Goal: Transaction & Acquisition: Purchase product/service

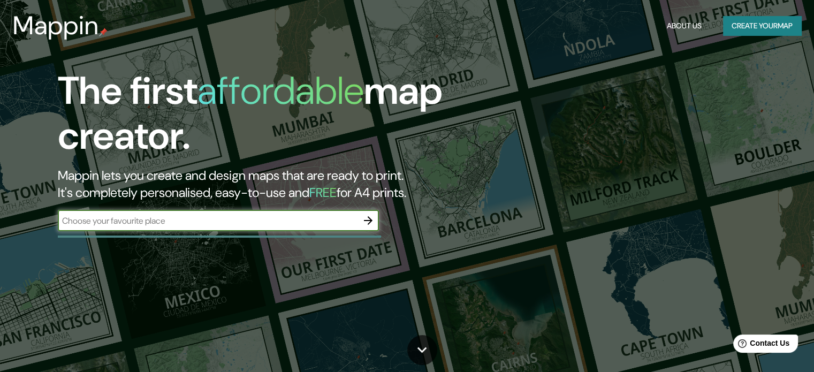
click at [291, 220] on input "text" at bounding box center [208, 221] width 300 height 12
type input "[GEOGRAPHIC_DATA]"
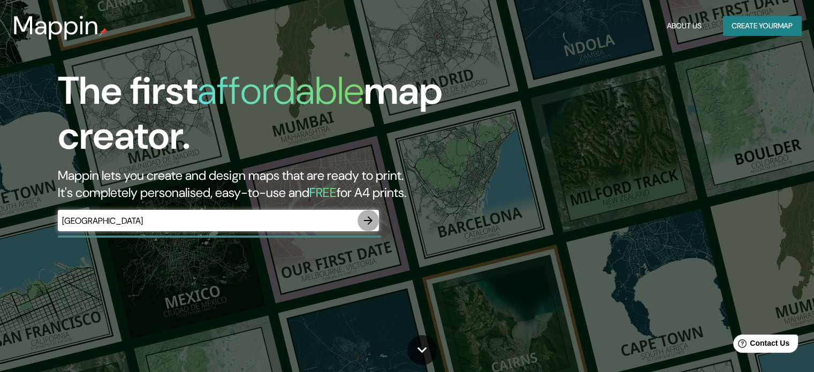
click at [370, 224] on button "button" at bounding box center [368, 220] width 21 height 21
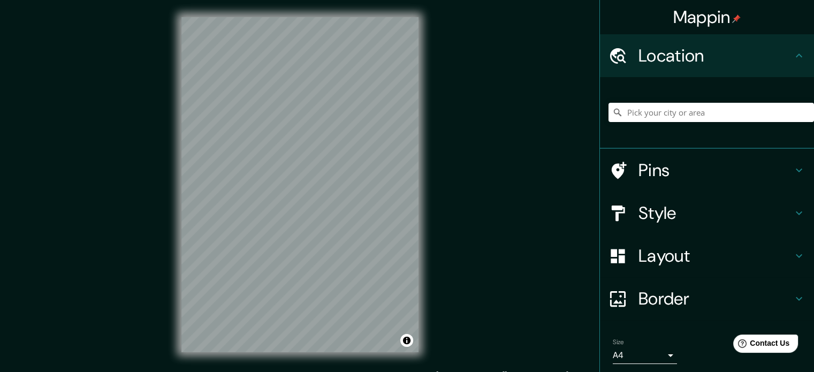
click at [788, 67] on div "Location" at bounding box center [707, 55] width 214 height 43
drag, startPoint x: 626, startPoint y: 65, endPoint x: 634, endPoint y: 67, distance: 8.3
click at [626, 64] on div at bounding box center [624, 56] width 30 height 19
click at [663, 111] on input "Pick your city or area" at bounding box center [712, 112] width 206 height 19
click at [712, 211] on h4 "Style" at bounding box center [716, 212] width 154 height 21
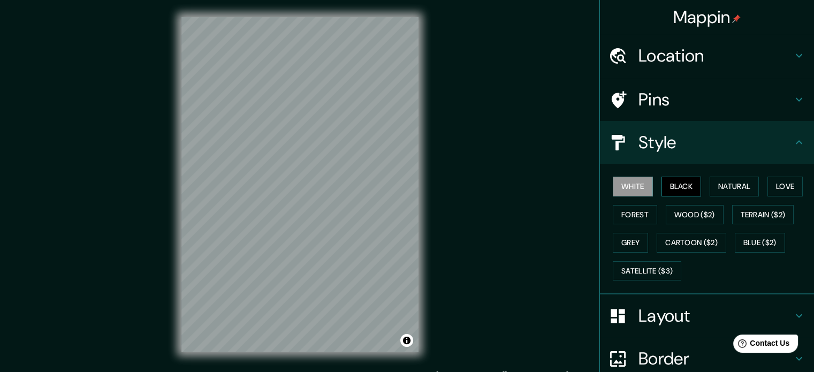
click at [673, 187] on button "Black" at bounding box center [682, 187] width 40 height 20
click at [734, 183] on button "Natural" at bounding box center [734, 187] width 49 height 20
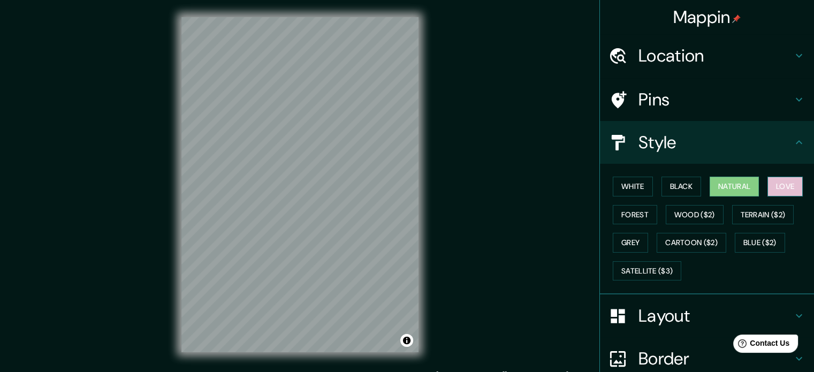
click at [778, 180] on button "Love" at bounding box center [785, 187] width 35 height 20
click at [767, 212] on button "Terrain ($2)" at bounding box center [764, 215] width 62 height 20
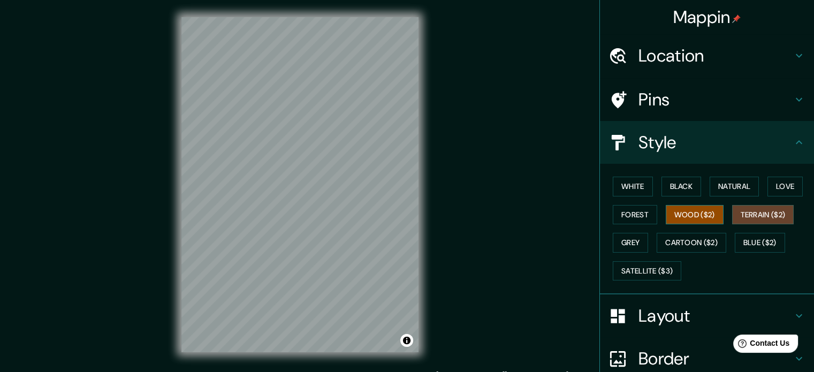
click at [675, 214] on button "Wood ($2)" at bounding box center [695, 215] width 58 height 20
click at [635, 216] on button "Forest" at bounding box center [635, 215] width 44 height 20
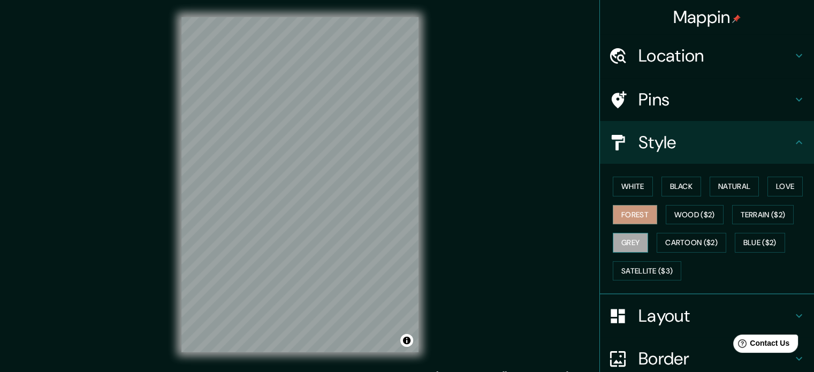
click at [625, 239] on button "Grey" at bounding box center [630, 243] width 35 height 20
click at [675, 239] on button "Cartoon ($2)" at bounding box center [692, 243] width 70 height 20
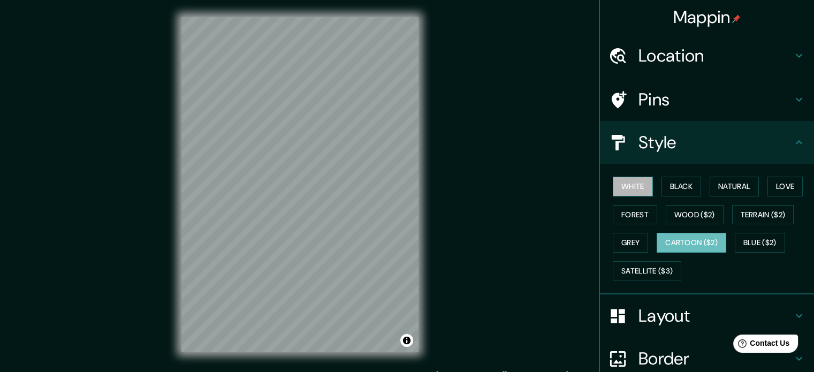
click at [622, 185] on button "White" at bounding box center [633, 187] width 40 height 20
click at [670, 185] on button "Black" at bounding box center [682, 187] width 40 height 20
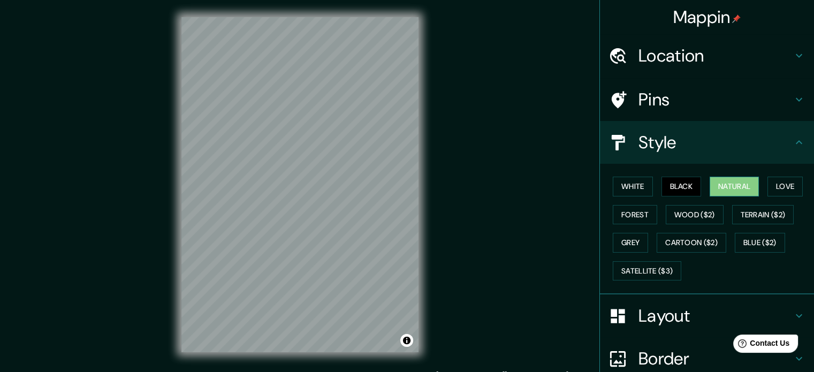
click at [726, 184] on button "Natural" at bounding box center [734, 187] width 49 height 20
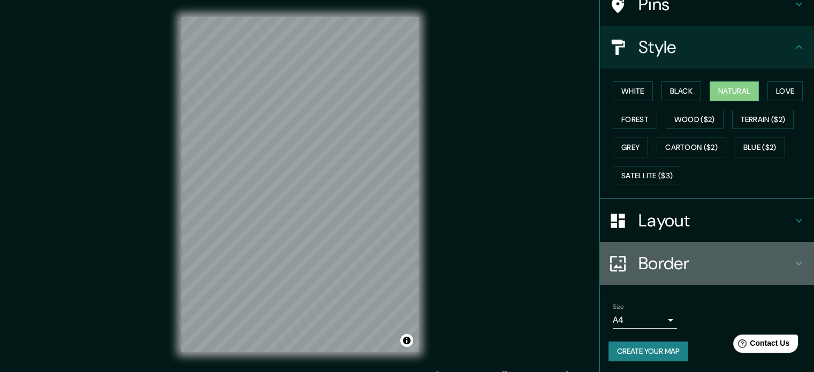
click at [615, 264] on icon at bounding box center [618, 263] width 19 height 19
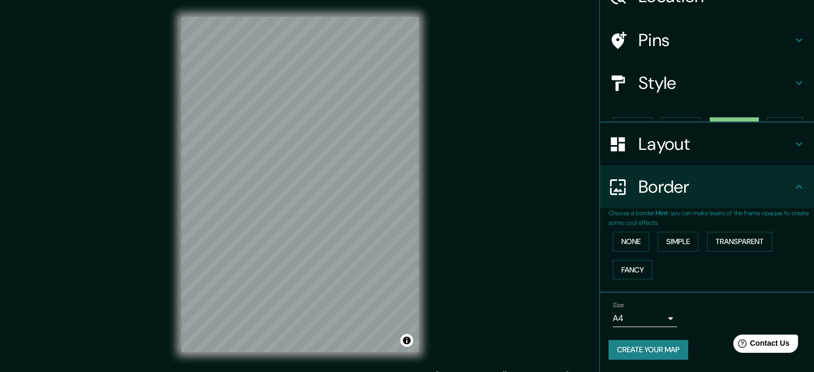
scroll to position [41, 0]
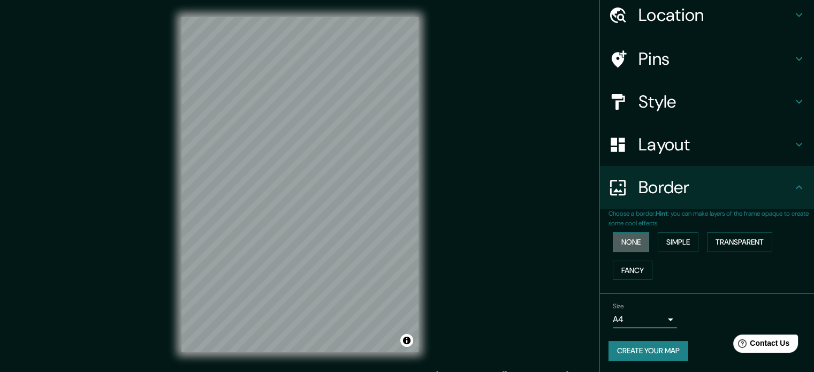
click at [625, 239] on button "None" at bounding box center [631, 242] width 36 height 20
click at [680, 238] on button "Simple" at bounding box center [678, 242] width 41 height 20
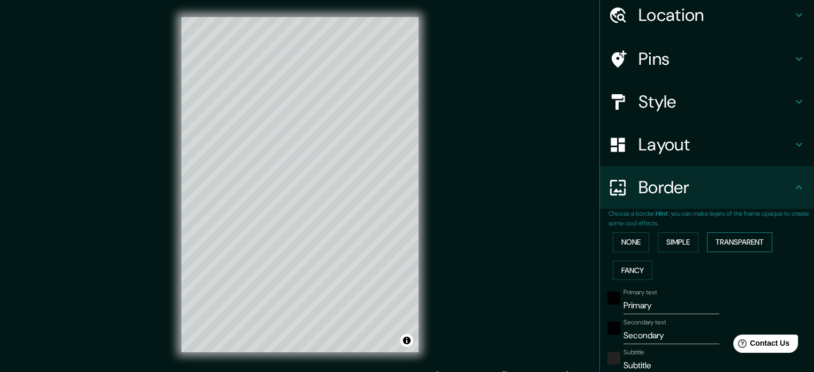
click at [707, 236] on button "Transparent" at bounding box center [739, 242] width 65 height 20
click at [624, 272] on button "Fancy" at bounding box center [633, 271] width 40 height 20
click at [625, 239] on button "None" at bounding box center [631, 242] width 36 height 20
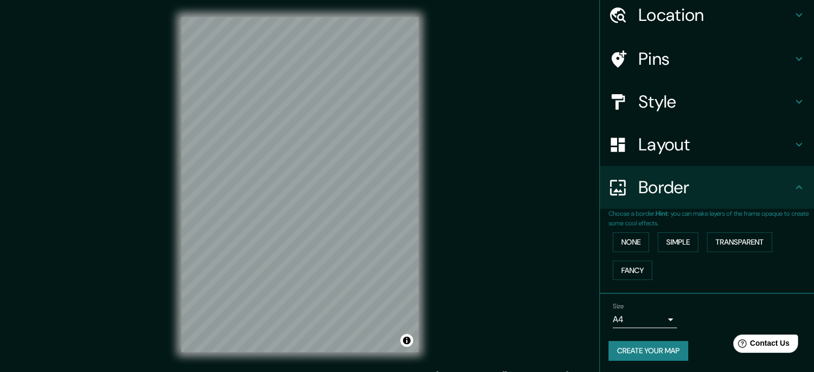
click at [680, 154] on h4 "Layout" at bounding box center [716, 144] width 154 height 21
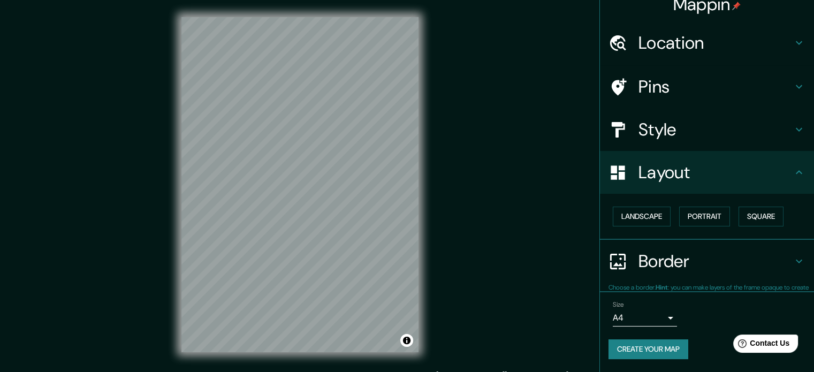
scroll to position [12, 0]
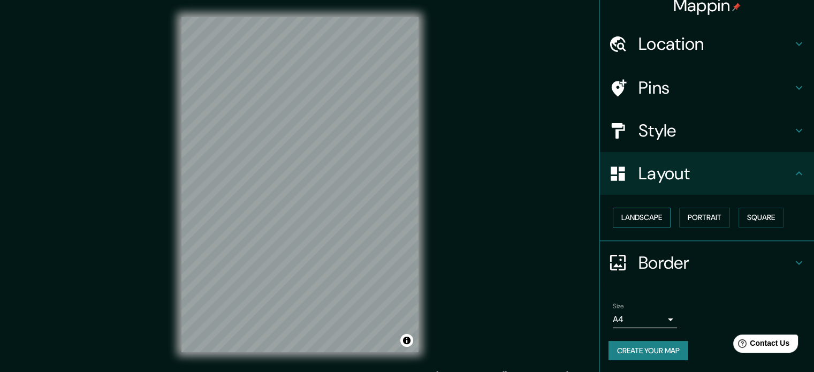
click at [623, 221] on button "Landscape" at bounding box center [642, 218] width 58 height 20
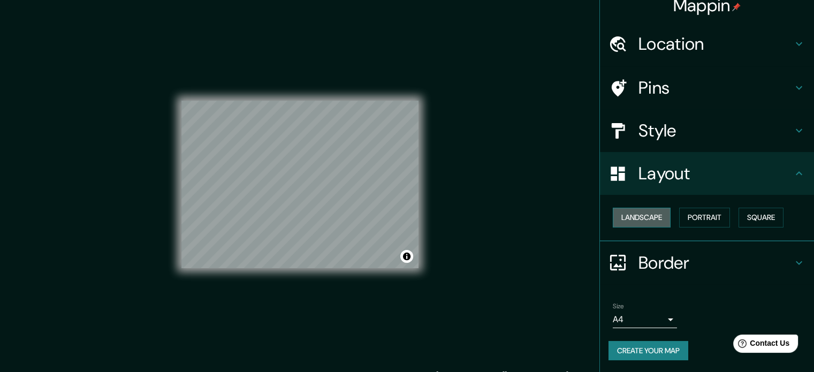
drag, startPoint x: 629, startPoint y: 217, endPoint x: 652, endPoint y: 214, distance: 23.3
click at [630, 217] on button "Landscape" at bounding box center [642, 218] width 58 height 20
click at [683, 211] on button "Portrait" at bounding box center [705, 218] width 51 height 20
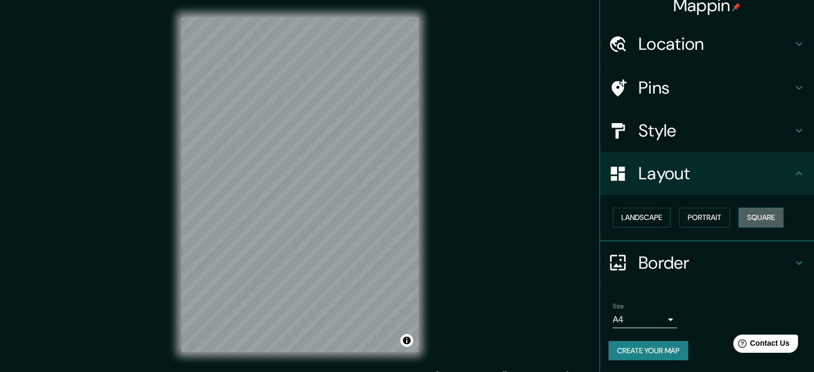
click at [740, 217] on button "Square" at bounding box center [761, 218] width 45 height 20
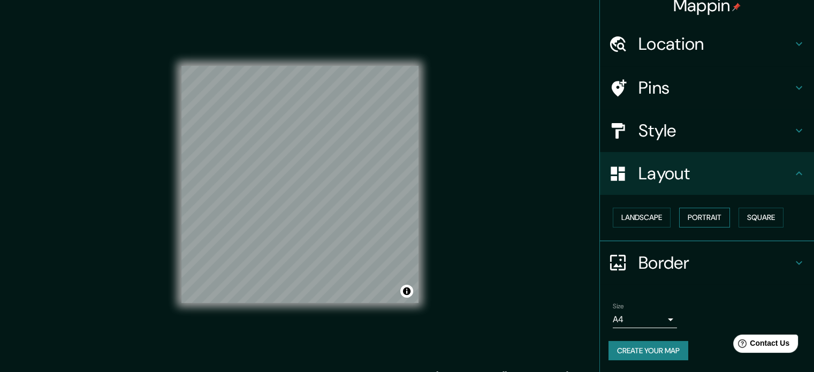
click at [692, 217] on button "Portrait" at bounding box center [705, 218] width 51 height 20
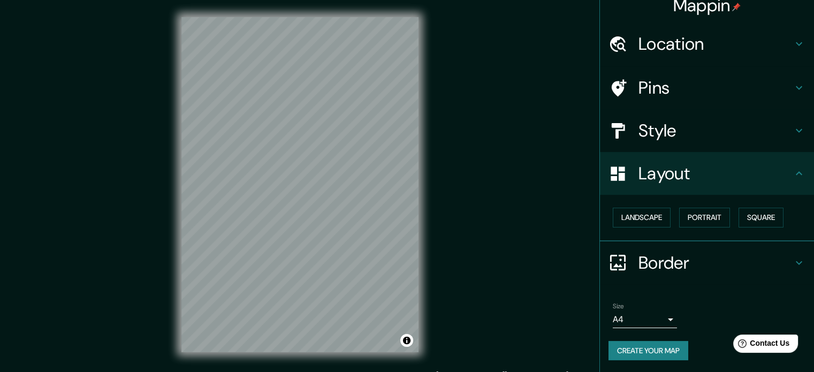
click at [663, 135] on h4 "Style" at bounding box center [716, 130] width 154 height 21
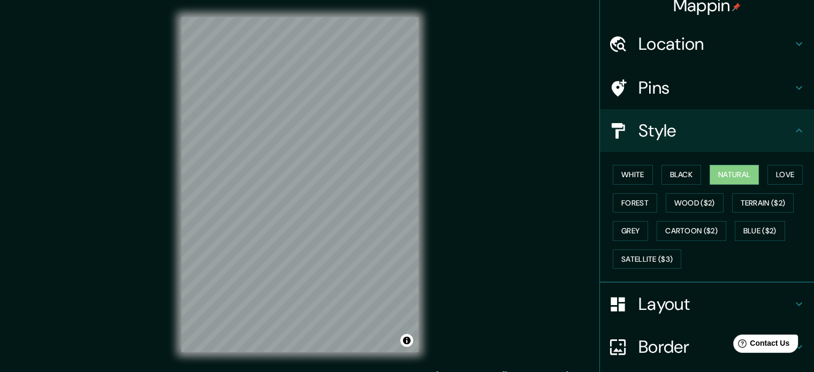
click at [661, 92] on h4 "Pins" at bounding box center [716, 87] width 154 height 21
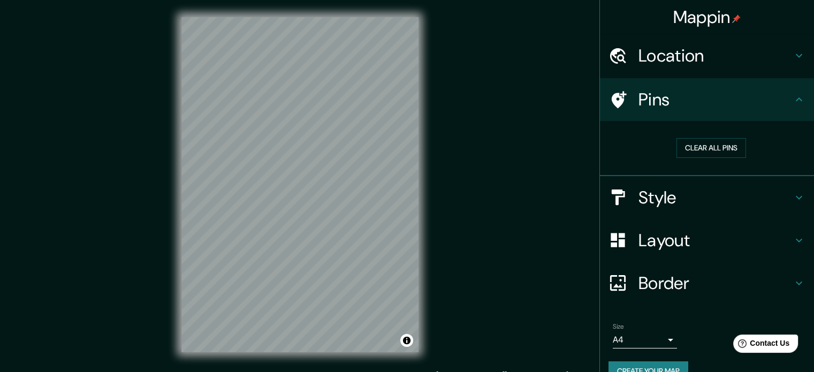
scroll to position [14, 0]
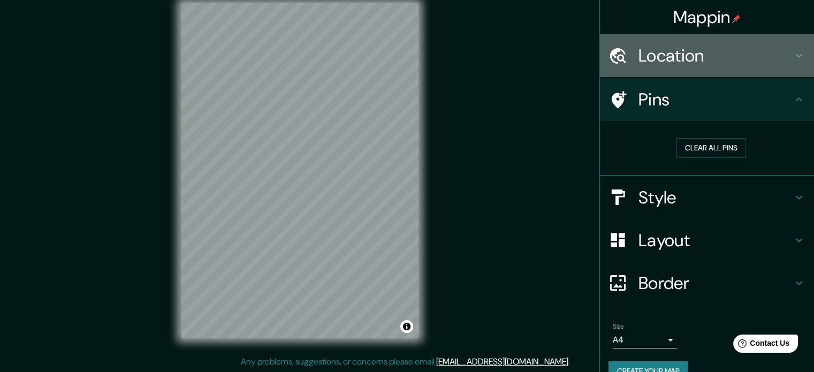
click at [754, 63] on h4 "Location" at bounding box center [716, 55] width 154 height 21
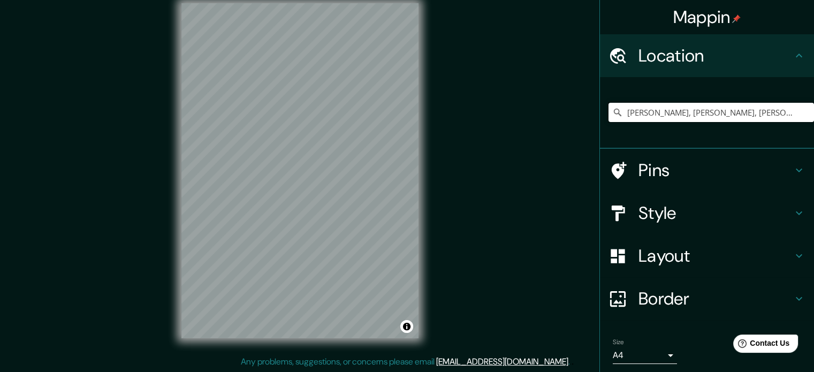
drag, startPoint x: 744, startPoint y: 112, endPoint x: 505, endPoint y: 122, distance: 238.5
click at [505, 122] on div "Mappin Location [GEOGRAPHIC_DATA], [PERSON_NAME], [PERSON_NAME], [GEOGRAPHIC_DA…" at bounding box center [407, 179] width 814 height 387
type input "Venezuela"
click at [662, 209] on h4 "Style" at bounding box center [716, 212] width 154 height 21
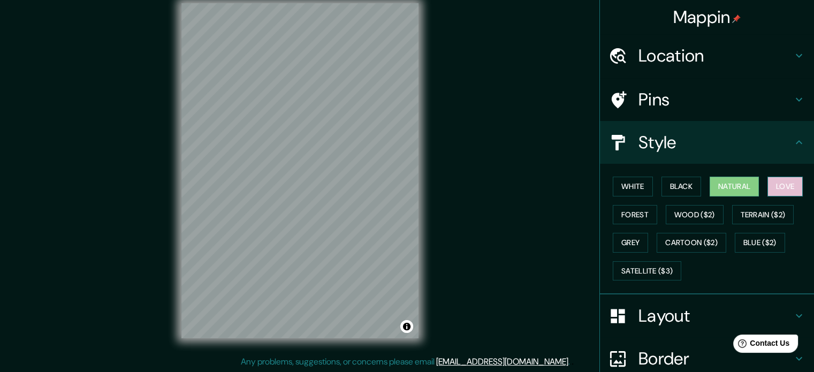
click at [773, 186] on button "Love" at bounding box center [785, 187] width 35 height 20
click at [710, 186] on button "Natural" at bounding box center [734, 187] width 49 height 20
click at [684, 188] on button "Black" at bounding box center [682, 187] width 40 height 20
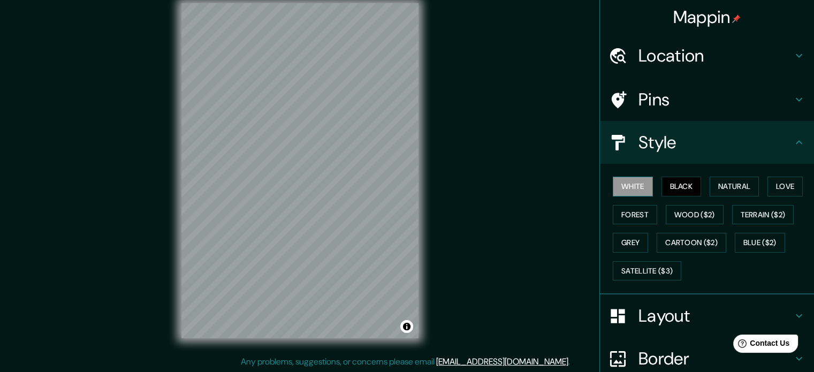
click at [644, 187] on button "White" at bounding box center [633, 187] width 40 height 20
drag, startPoint x: 631, startPoint y: 212, endPoint x: 659, endPoint y: 216, distance: 28.2
click at [630, 212] on button "Forest" at bounding box center [635, 215] width 44 height 20
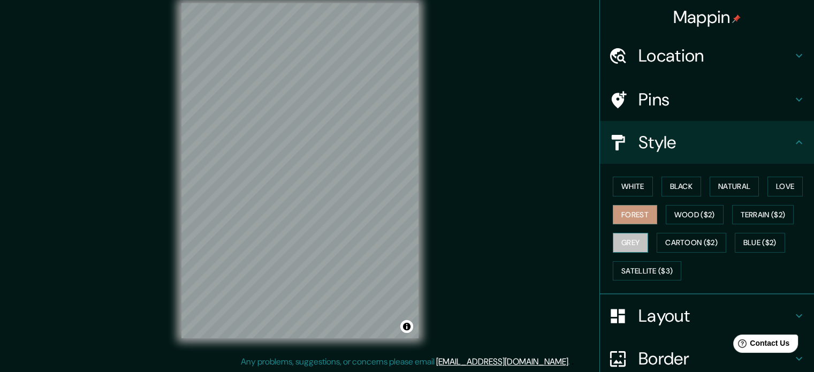
click at [636, 239] on button "Grey" at bounding box center [630, 243] width 35 height 20
click at [751, 214] on button "Terrain ($2)" at bounding box center [764, 215] width 62 height 20
click at [620, 244] on button "Grey" at bounding box center [630, 243] width 35 height 20
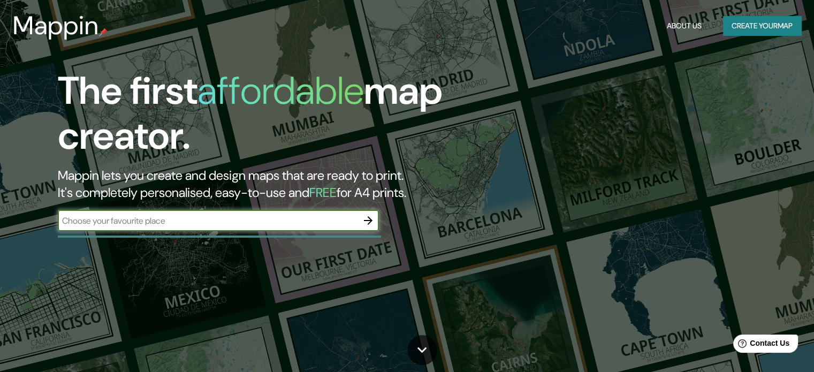
click at [155, 225] on input "text" at bounding box center [208, 221] width 300 height 12
type input "[GEOGRAPHIC_DATA]"
click at [377, 218] on button "button" at bounding box center [368, 220] width 21 height 21
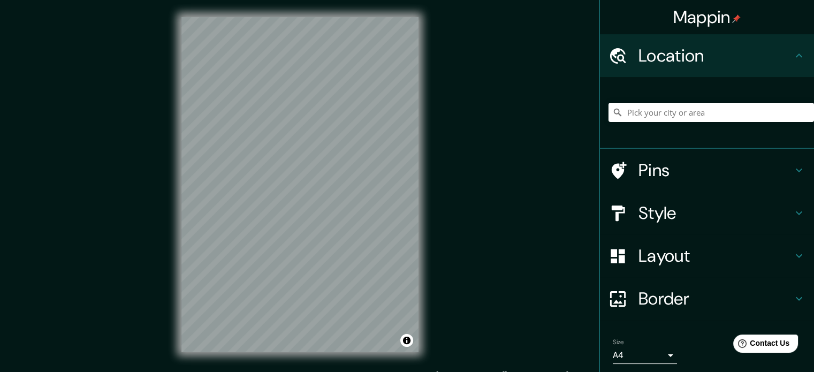
click at [659, 54] on h4 "Location" at bounding box center [716, 55] width 154 height 21
click at [644, 120] on input "Pick your city or area" at bounding box center [712, 112] width 206 height 19
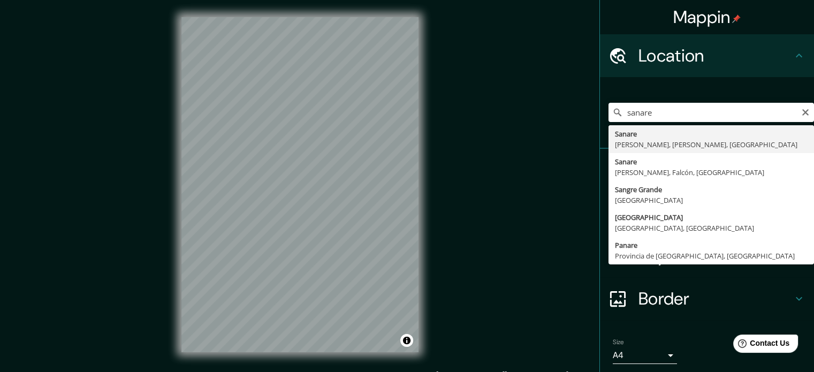
type input "[PERSON_NAME], [PERSON_NAME], [PERSON_NAME], [GEOGRAPHIC_DATA]"
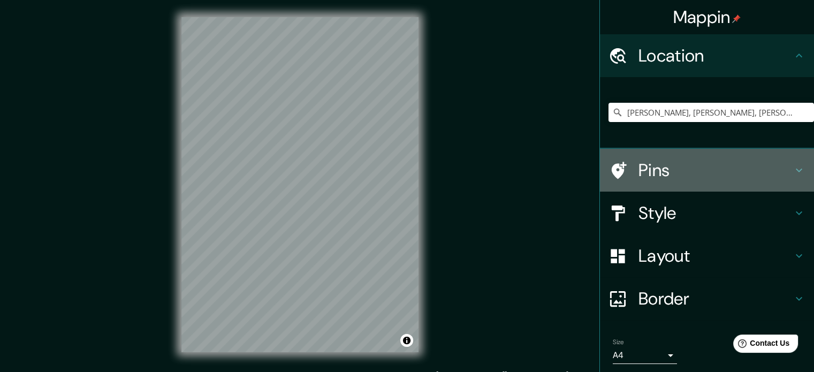
click at [699, 172] on h4 "Pins" at bounding box center [716, 170] width 154 height 21
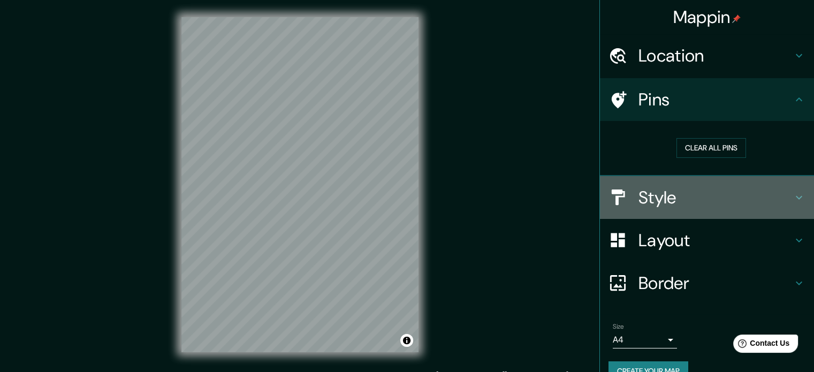
click at [671, 198] on h4 "Style" at bounding box center [716, 197] width 154 height 21
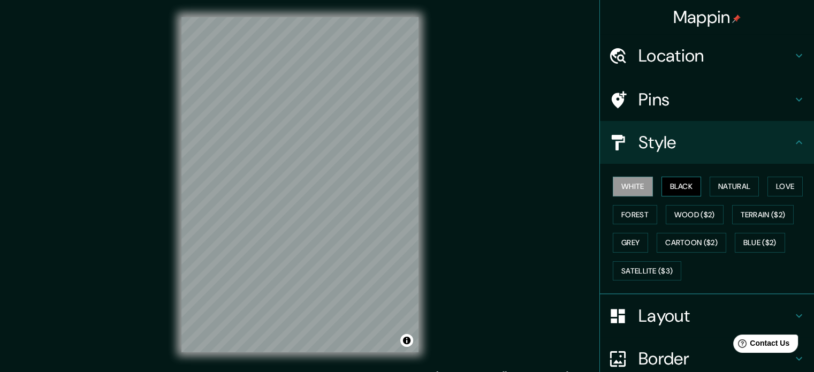
drag, startPoint x: 670, startPoint y: 176, endPoint x: 671, endPoint y: 183, distance: 6.4
click at [670, 179] on div "White Black Natural Love Forest Wood ($2) Terrain ($2) Grey Cartoon ($2) Blue (…" at bounding box center [712, 228] width 206 height 112
click at [671, 184] on button "Black" at bounding box center [682, 187] width 40 height 20
click at [725, 184] on button "Natural" at bounding box center [734, 187] width 49 height 20
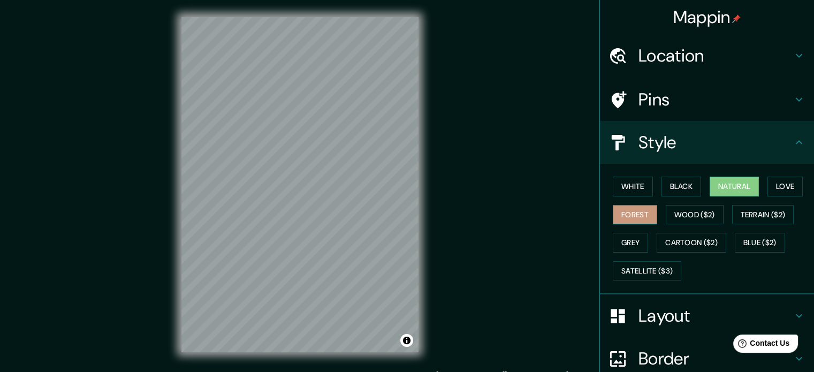
click at [631, 208] on button "Forest" at bounding box center [635, 215] width 44 height 20
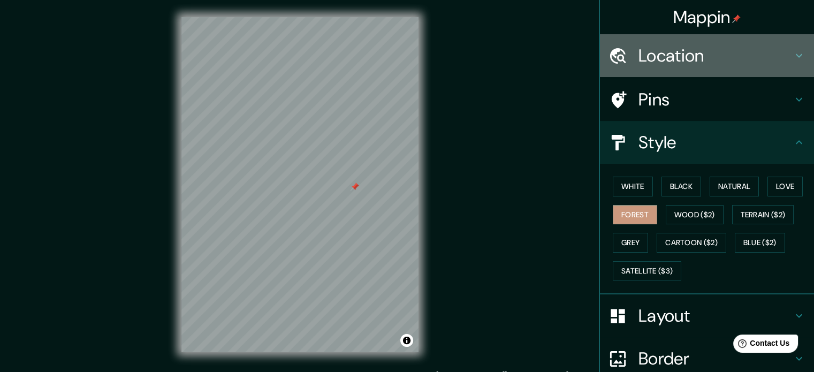
click at [712, 53] on h4 "Location" at bounding box center [716, 55] width 154 height 21
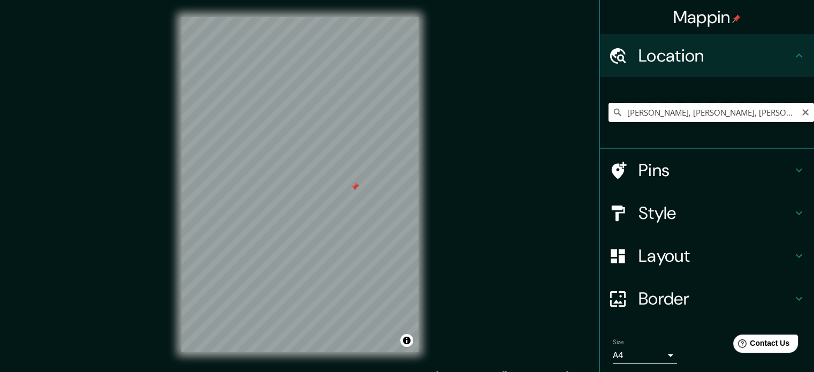
click at [789, 116] on input "[PERSON_NAME], [PERSON_NAME], [PERSON_NAME], [GEOGRAPHIC_DATA]" at bounding box center [712, 112] width 206 height 19
click at [454, 182] on div "Mappin Location [GEOGRAPHIC_DATA], [PERSON_NAME], [PERSON_NAME], [GEOGRAPHIC_DA…" at bounding box center [407, 193] width 814 height 387
click at [681, 164] on h4 "Pins" at bounding box center [716, 170] width 154 height 21
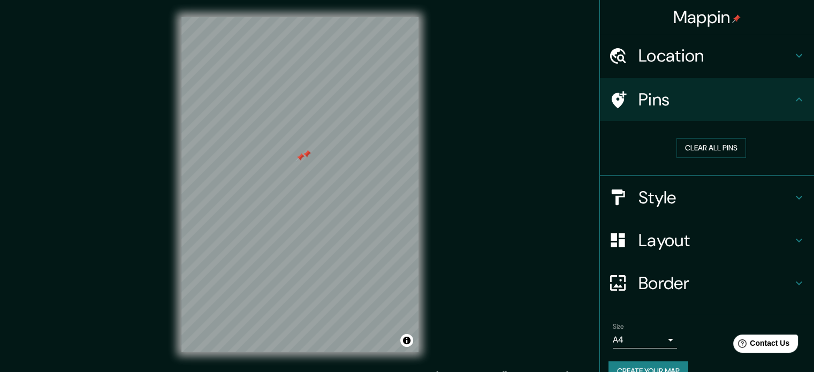
click at [656, 201] on h4 "Style" at bounding box center [716, 197] width 154 height 21
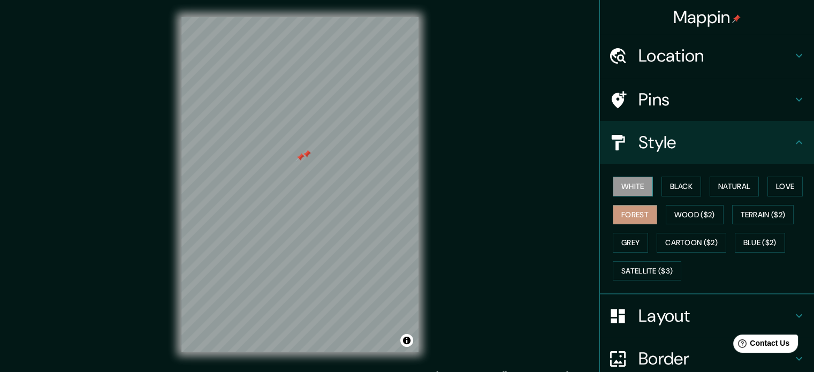
click at [632, 185] on button "White" at bounding box center [633, 187] width 40 height 20
click at [679, 184] on button "Black" at bounding box center [682, 187] width 40 height 20
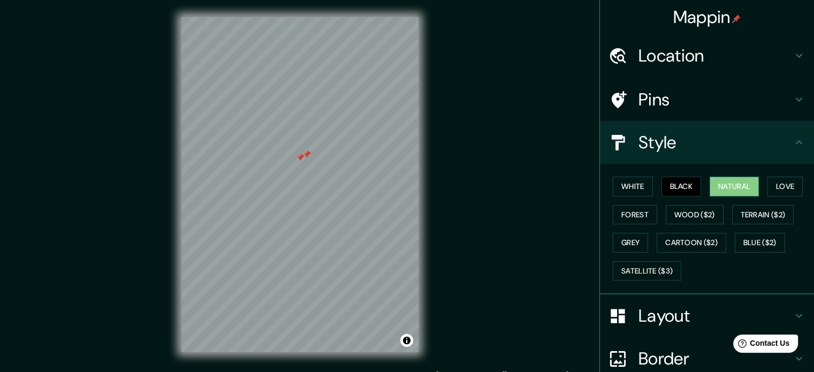
click at [720, 186] on button "Natural" at bounding box center [734, 187] width 49 height 20
click at [768, 188] on button "Love" at bounding box center [785, 187] width 35 height 20
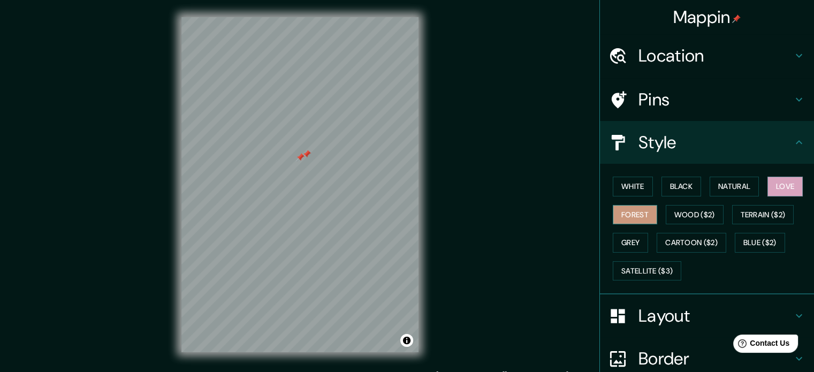
click at [623, 212] on button "Forest" at bounding box center [635, 215] width 44 height 20
click at [679, 218] on button "Wood ($2)" at bounding box center [695, 215] width 58 height 20
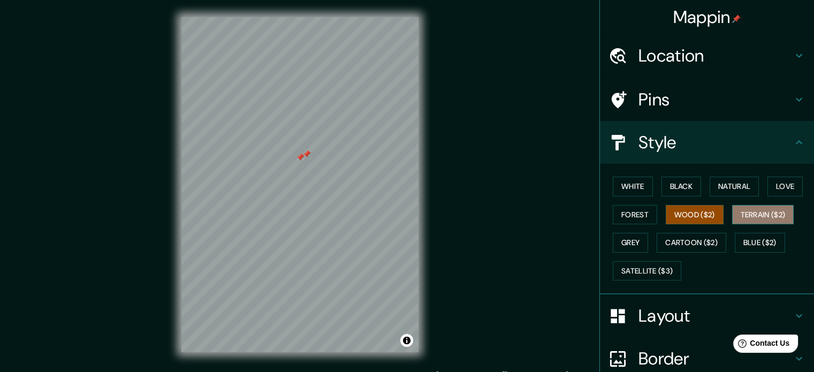
click at [754, 218] on button "Terrain ($2)" at bounding box center [764, 215] width 62 height 20
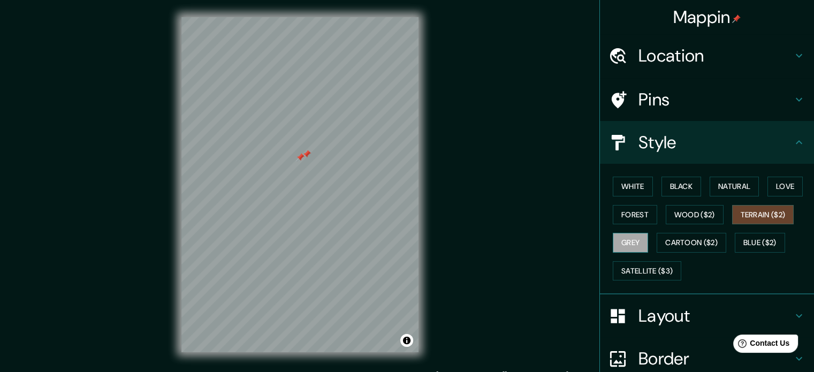
click at [613, 246] on button "Grey" at bounding box center [630, 243] width 35 height 20
click at [669, 238] on button "Cartoon ($2)" at bounding box center [692, 243] width 70 height 20
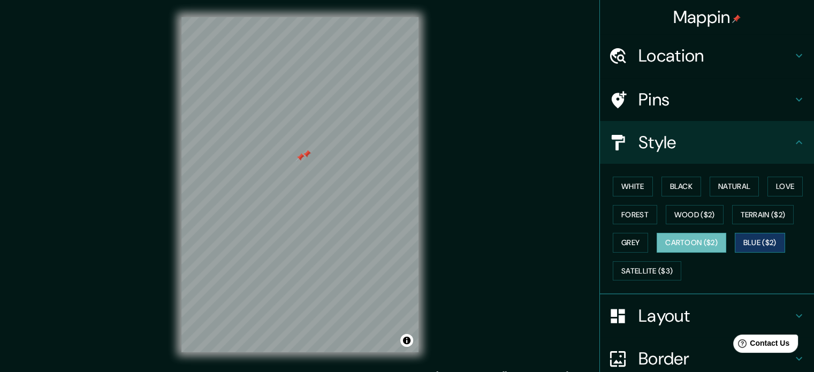
click at [743, 240] on button "Blue ($2)" at bounding box center [760, 243] width 50 height 20
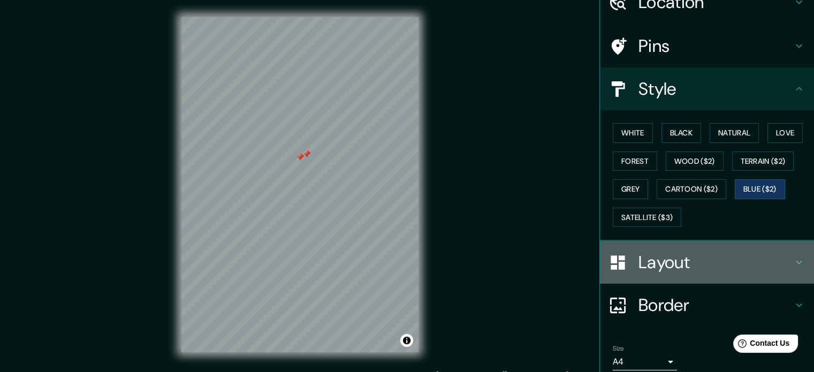
click at [645, 255] on h4 "Layout" at bounding box center [716, 262] width 154 height 21
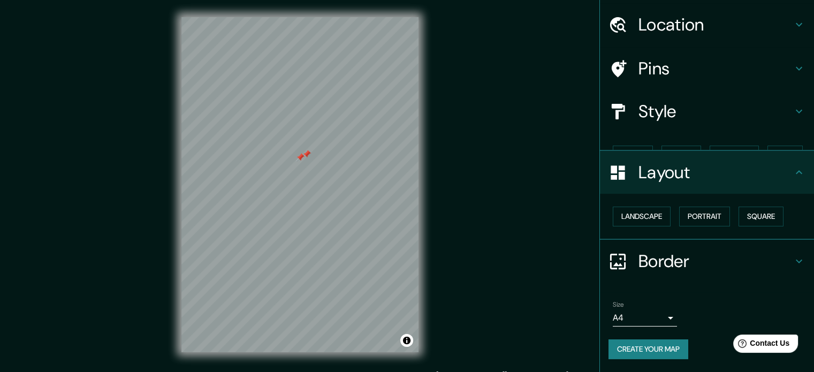
scroll to position [12, 0]
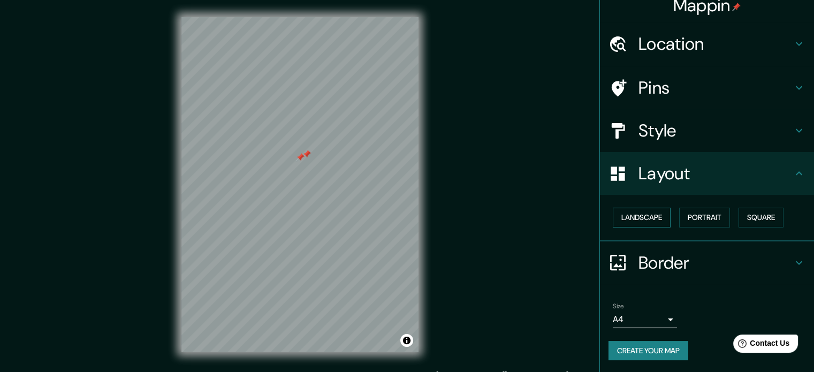
click at [625, 214] on button "Landscape" at bounding box center [642, 218] width 58 height 20
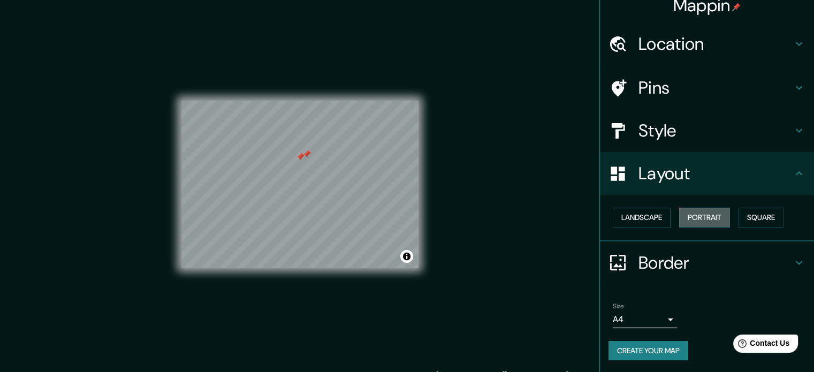
click at [685, 218] on button "Portrait" at bounding box center [705, 218] width 51 height 20
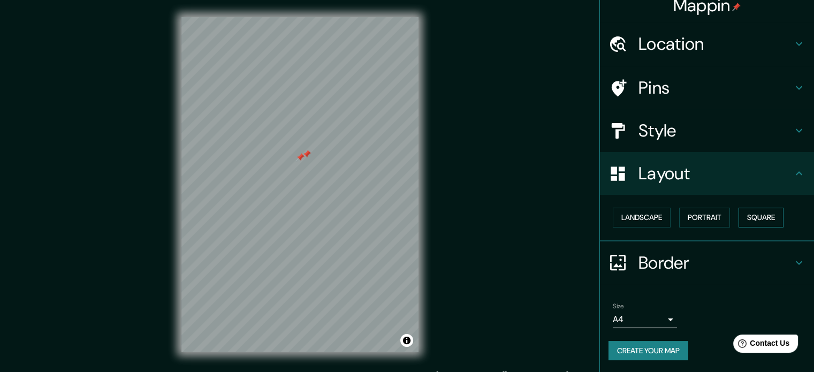
click at [739, 212] on button "Square" at bounding box center [761, 218] width 45 height 20
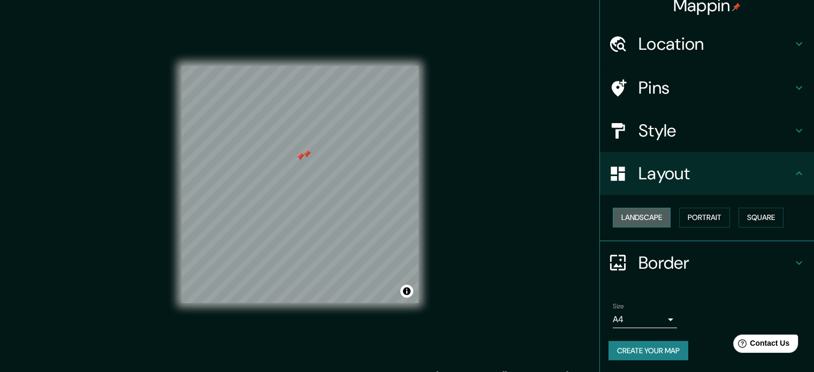
click at [636, 216] on button "Landscape" at bounding box center [642, 218] width 58 height 20
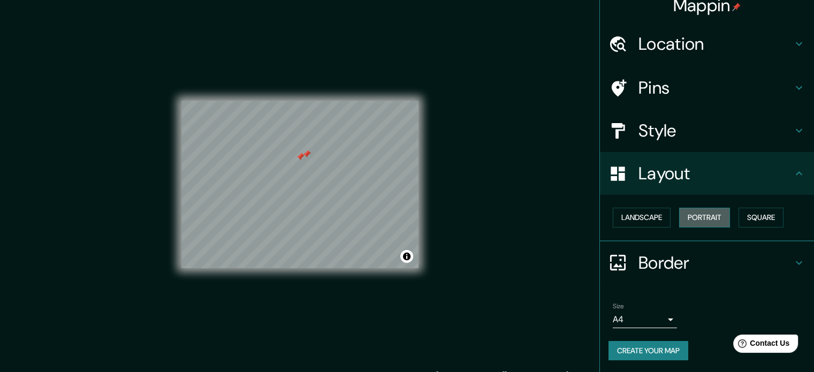
click at [690, 216] on button "Portrait" at bounding box center [705, 218] width 51 height 20
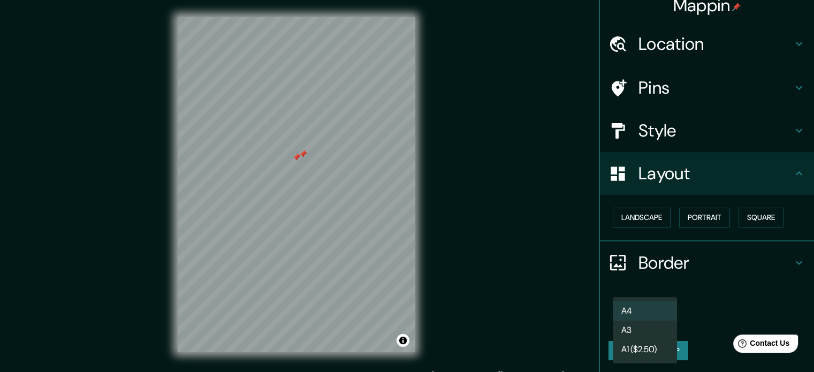
click at [660, 314] on body "Mappin Location [GEOGRAPHIC_DATA], [PERSON_NAME], [PERSON_NAME], [GEOGRAPHIC_DA…" at bounding box center [407, 186] width 814 height 372
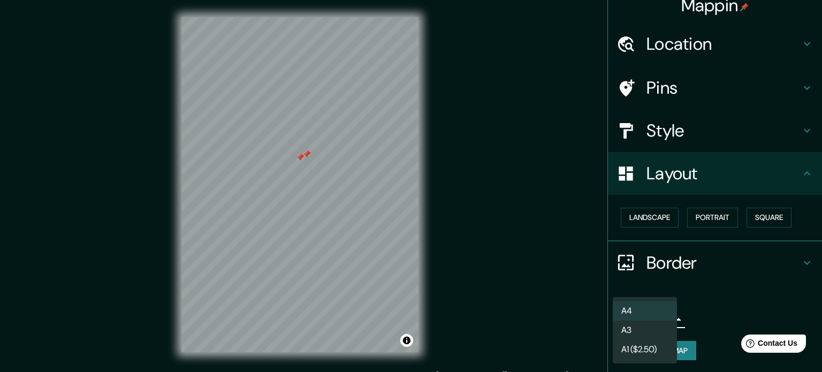
click at [635, 330] on li "A3" at bounding box center [645, 330] width 64 height 19
type input "a4"
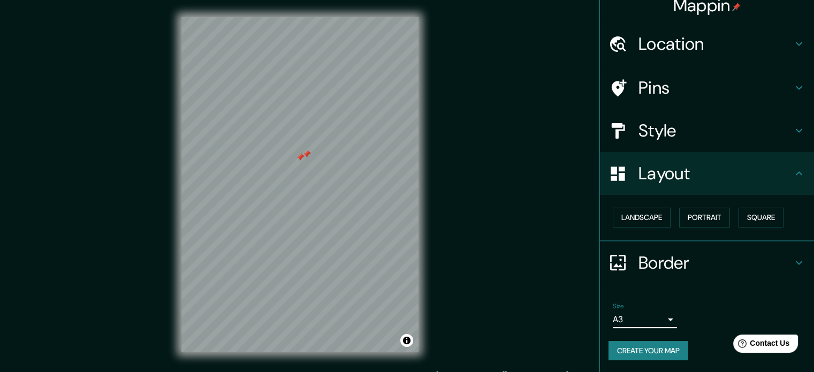
click at [638, 351] on button "Create your map" at bounding box center [649, 351] width 80 height 20
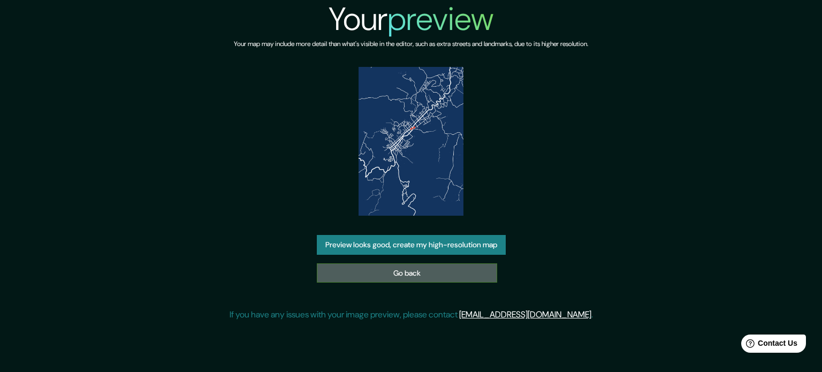
click at [393, 280] on link "Go back" at bounding box center [407, 273] width 180 height 20
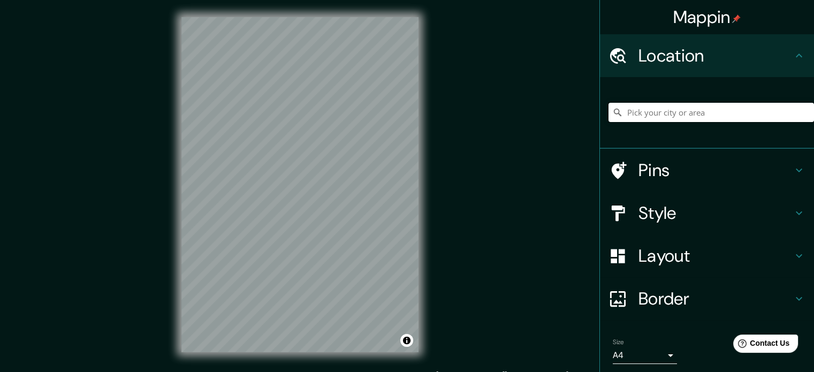
click at [758, 112] on input "Pick your city or area" at bounding box center [712, 112] width 206 height 19
click at [633, 110] on input "Pick your city or area" at bounding box center [712, 112] width 206 height 19
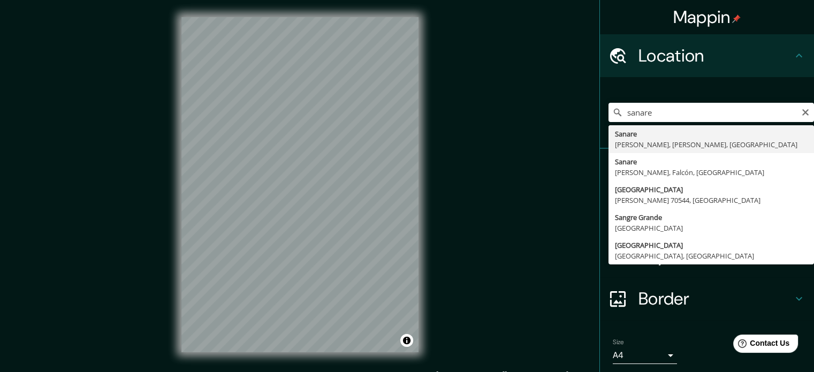
type input "[PERSON_NAME], [PERSON_NAME], [PERSON_NAME], [GEOGRAPHIC_DATA]"
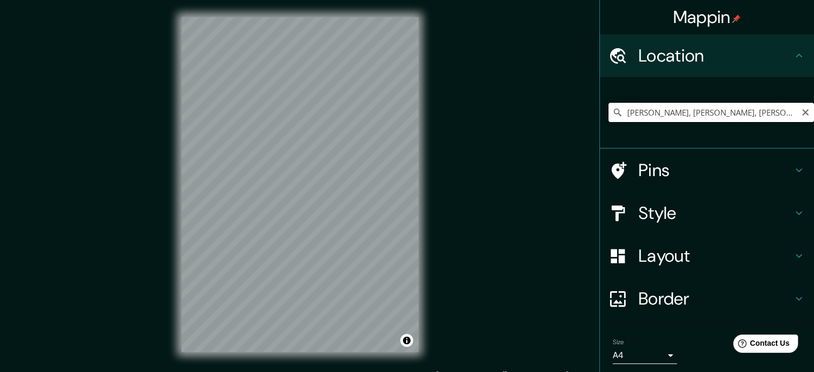
drag, startPoint x: 780, startPoint y: 109, endPoint x: 786, endPoint y: 117, distance: 9.2
click at [780, 110] on input "[PERSON_NAME], [PERSON_NAME], [PERSON_NAME], [GEOGRAPHIC_DATA]" at bounding box center [712, 112] width 206 height 19
click at [786, 117] on input "[PERSON_NAME], [PERSON_NAME], [PERSON_NAME], [GEOGRAPHIC_DATA]" at bounding box center [712, 112] width 206 height 19
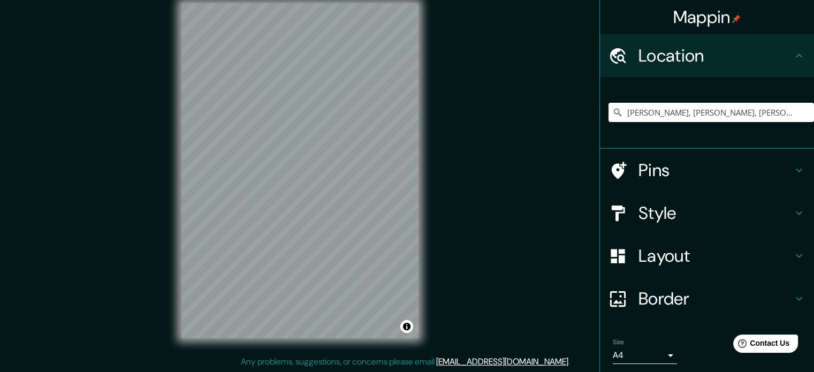
click at [663, 177] on h4 "Pins" at bounding box center [716, 170] width 154 height 21
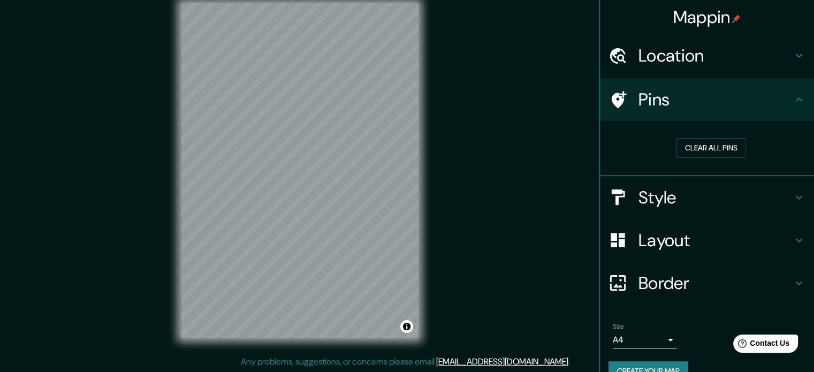
click at [661, 191] on h4 "Style" at bounding box center [716, 197] width 154 height 21
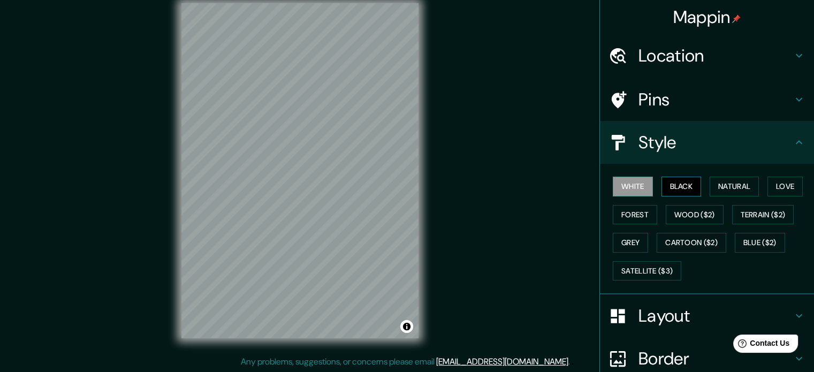
click at [670, 192] on button "Black" at bounding box center [682, 187] width 40 height 20
click at [609, 215] on div "White Black Natural Love Forest Wood ($2) Terrain ($2) Grey Cartoon ($2) Blue (…" at bounding box center [712, 228] width 206 height 112
click at [613, 214] on button "Forest" at bounding box center [635, 215] width 44 height 20
